Goal: Task Accomplishment & Management: Use online tool/utility

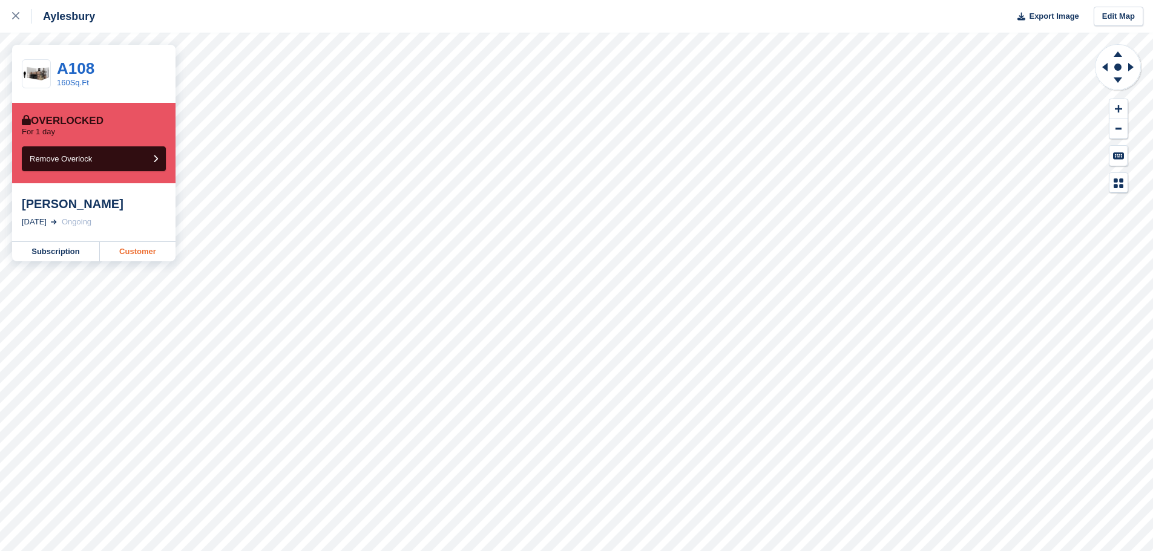
click at [136, 249] on link "Customer" at bounding box center [138, 251] width 76 height 19
click at [133, 249] on link "Customer" at bounding box center [138, 251] width 76 height 19
click at [150, 251] on link "Customer" at bounding box center [138, 251] width 76 height 19
click at [141, 255] on link "Customer" at bounding box center [138, 251] width 76 height 19
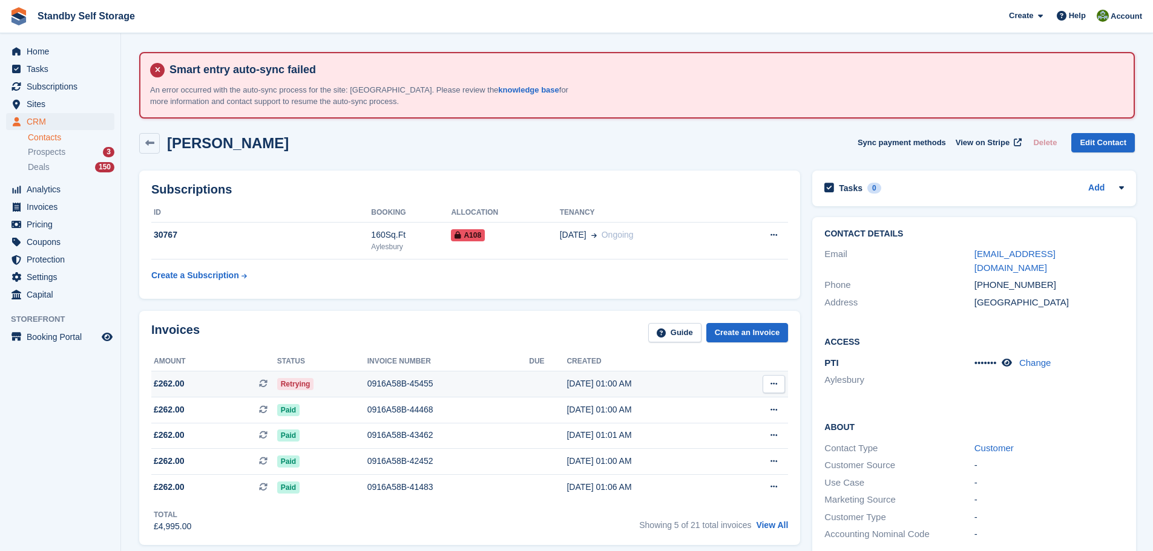
click at [403, 382] on div "0916A58B-45455" at bounding box center [448, 384] width 162 height 13
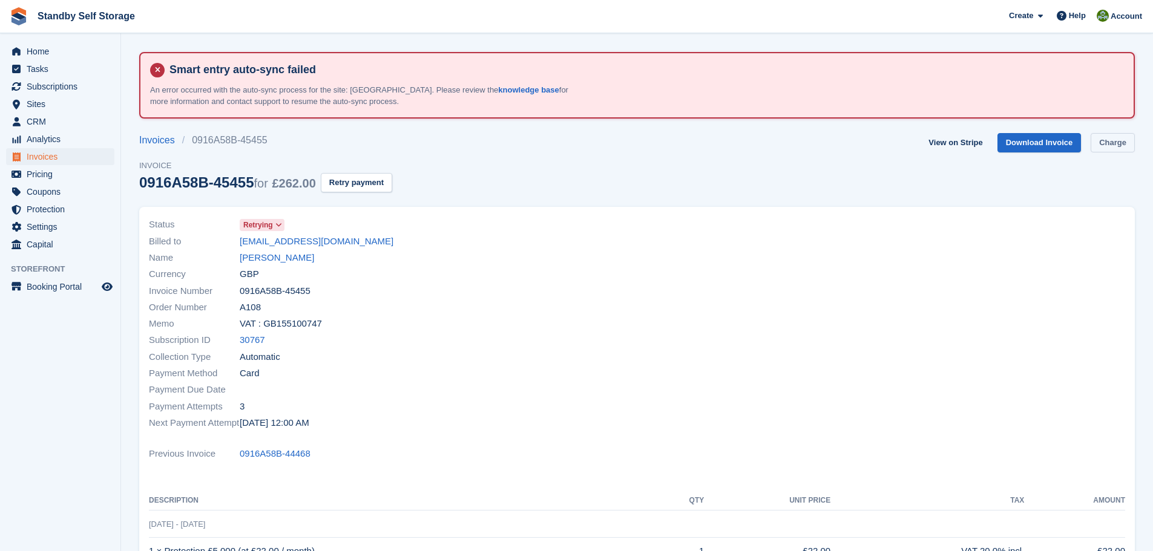
click at [1106, 140] on link "Charge" at bounding box center [1113, 143] width 44 height 20
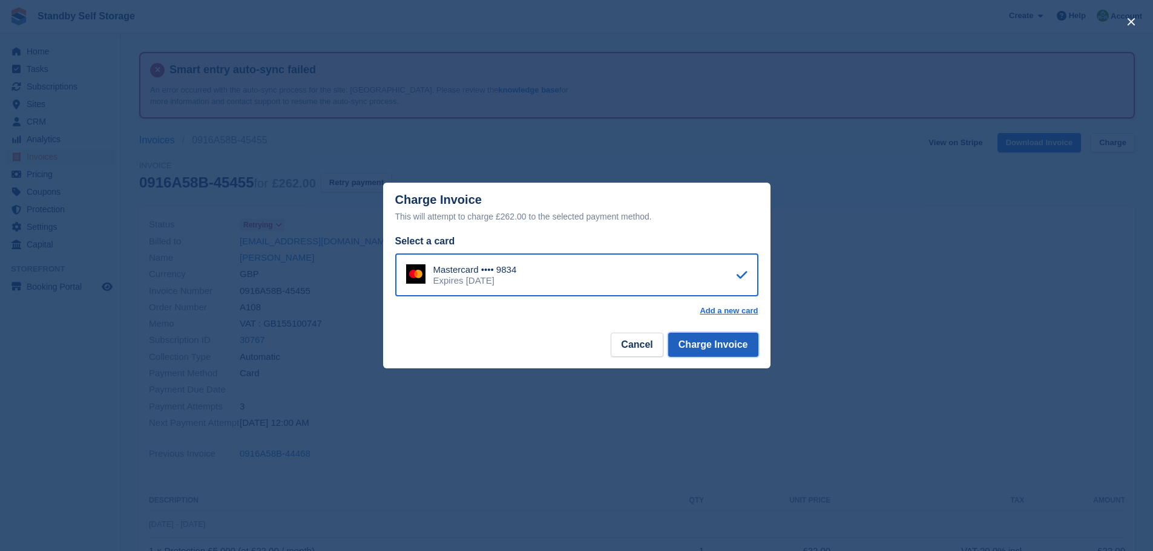
click at [712, 347] on button "Charge Invoice" at bounding box center [713, 345] width 90 height 24
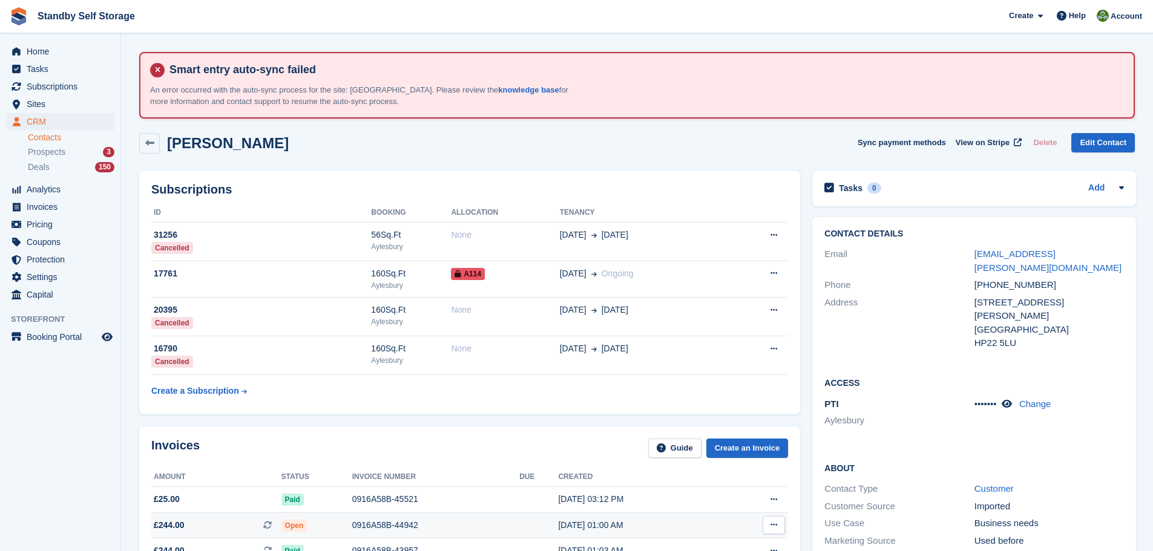
click at [368, 530] on div "0916A58B-44942" at bounding box center [435, 525] width 167 height 13
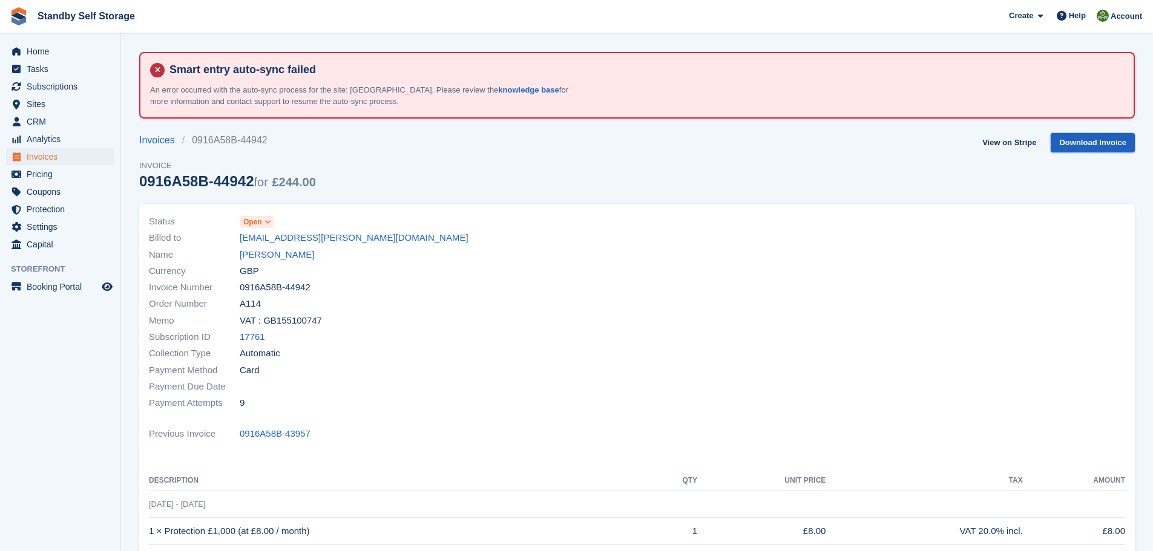
click at [1096, 137] on link "Download Invoice" at bounding box center [1093, 143] width 84 height 20
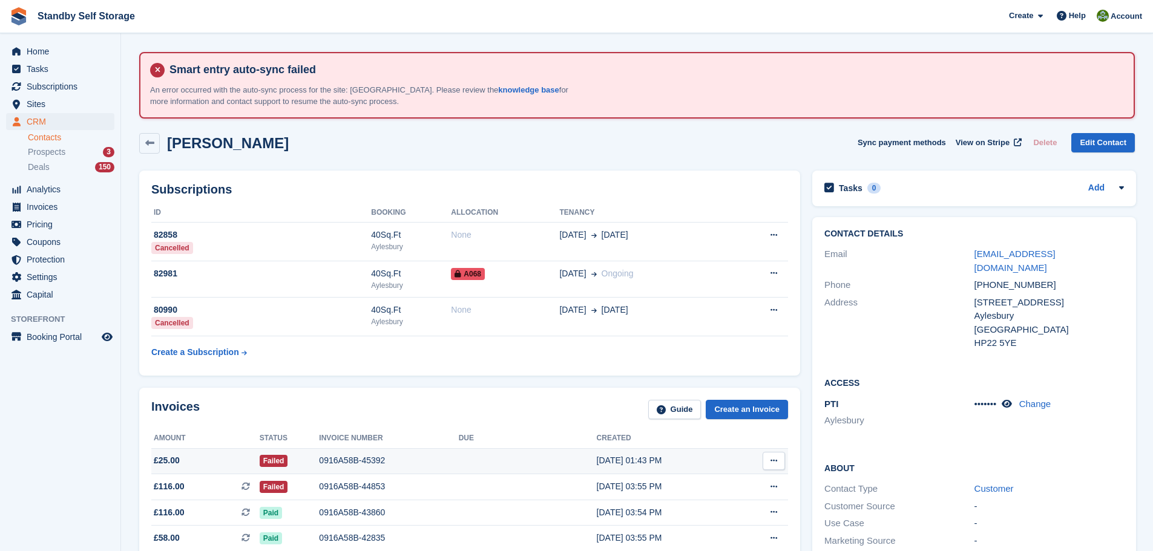
click at [352, 464] on div "0916A58B-45392" at bounding box center [388, 461] width 139 height 13
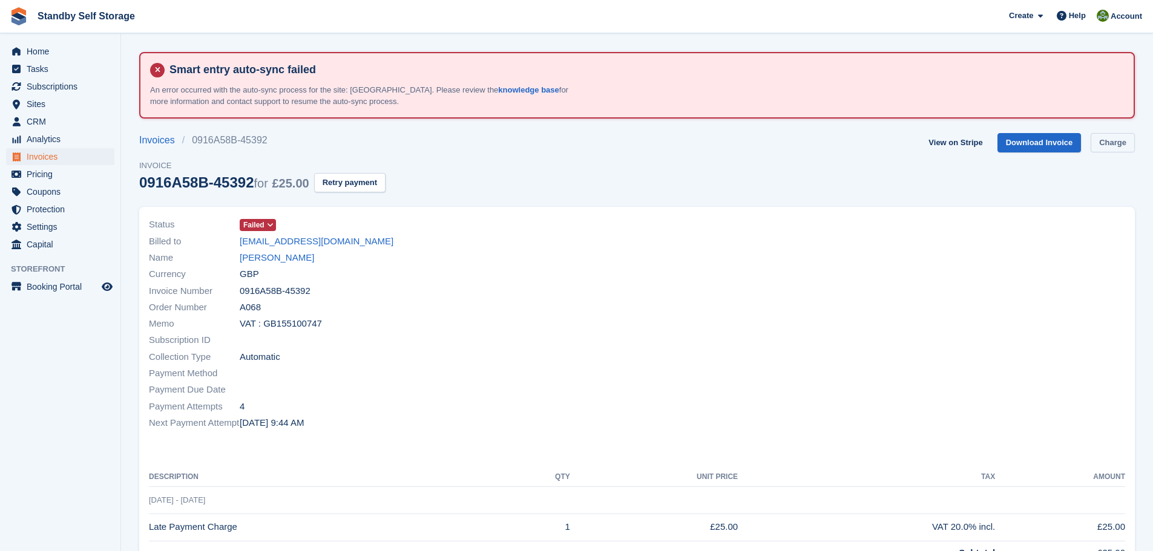
click at [1105, 140] on link "Charge" at bounding box center [1113, 143] width 44 height 20
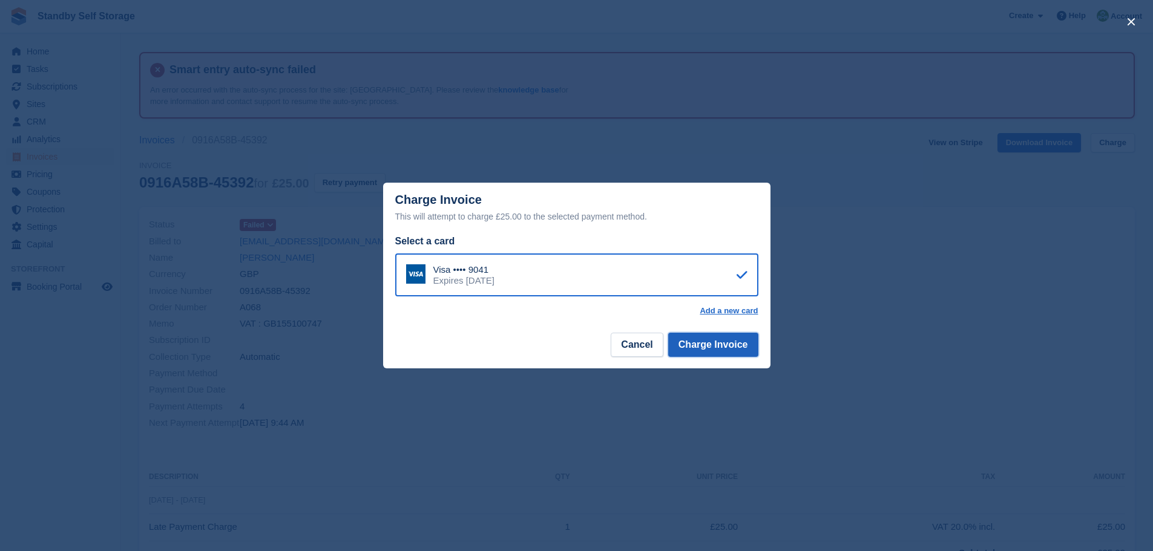
click at [708, 346] on button "Charge Invoice" at bounding box center [713, 345] width 90 height 24
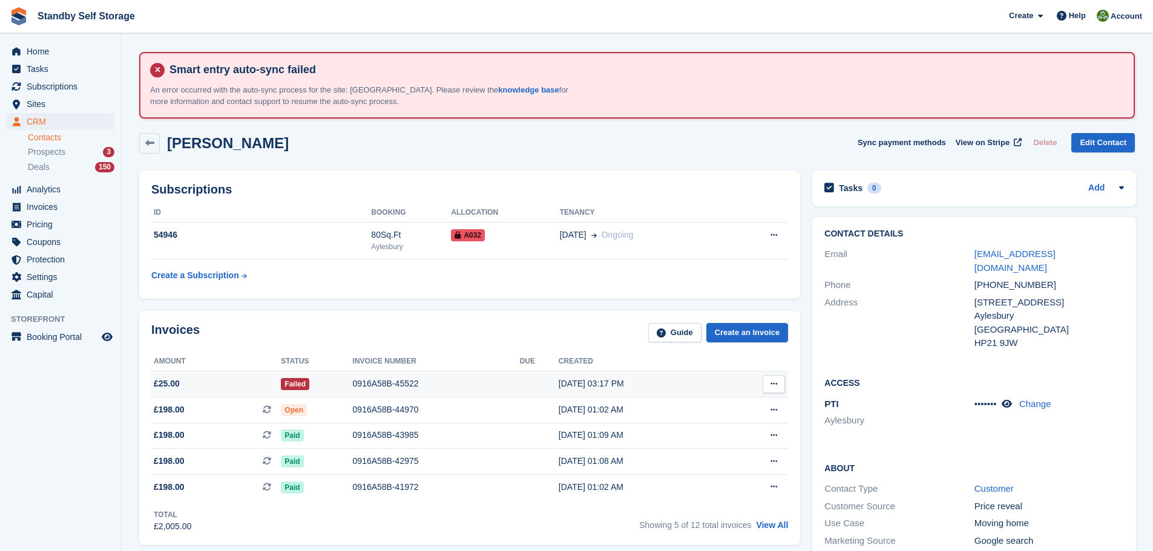
click at [373, 387] on div "0916A58B-45522" at bounding box center [436, 384] width 167 height 13
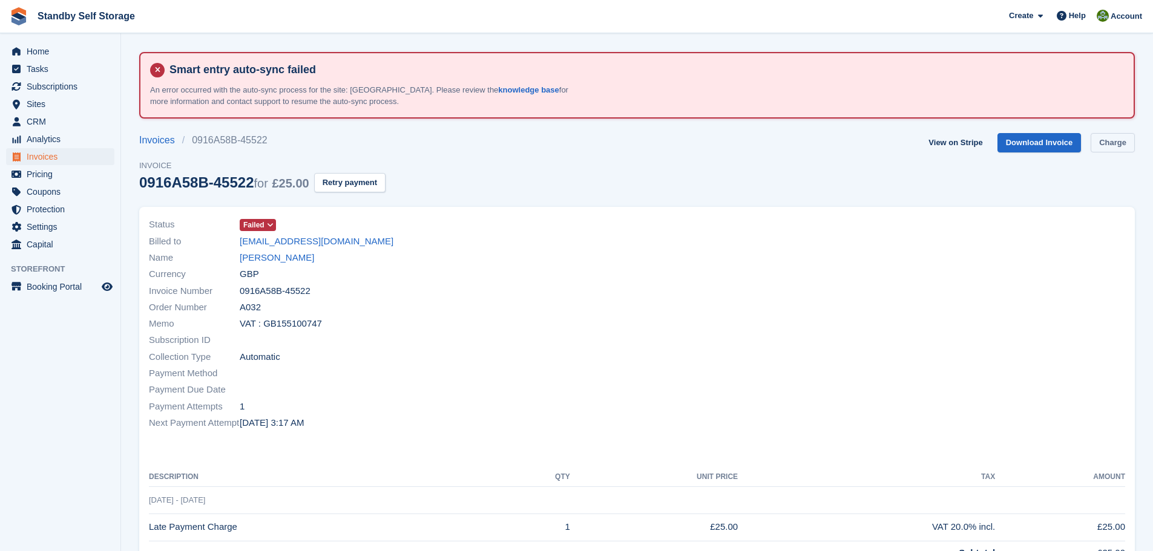
click at [1105, 143] on link "Charge" at bounding box center [1113, 143] width 44 height 20
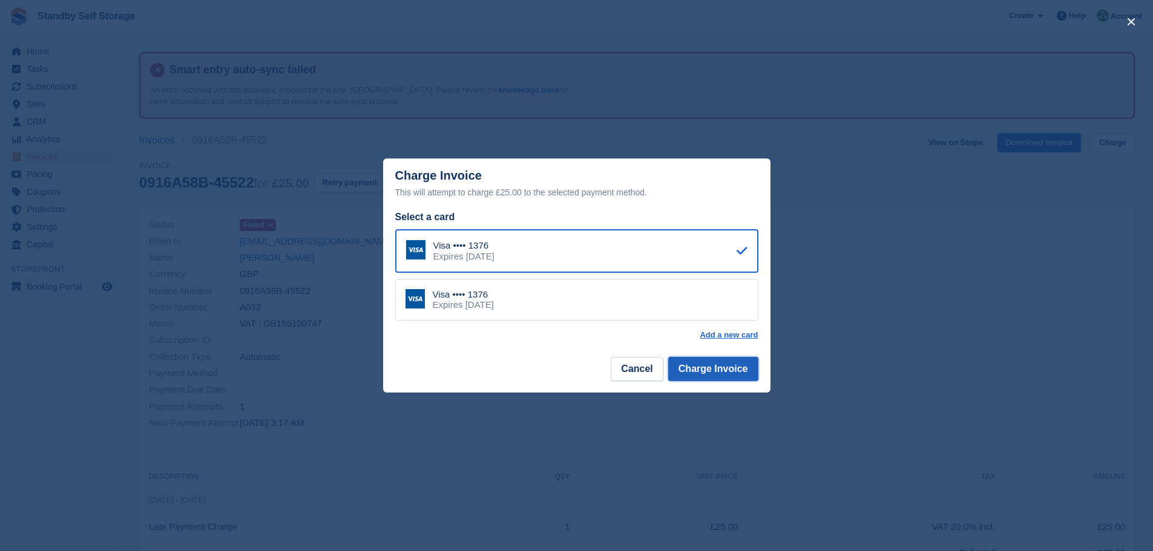
click at [725, 364] on button "Charge Invoice" at bounding box center [713, 369] width 90 height 24
